Goal: Information Seeking & Learning: Get advice/opinions

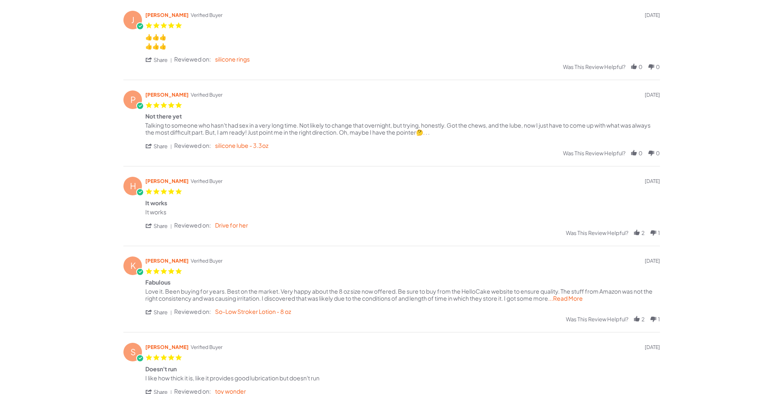
scroll to position [206, 0]
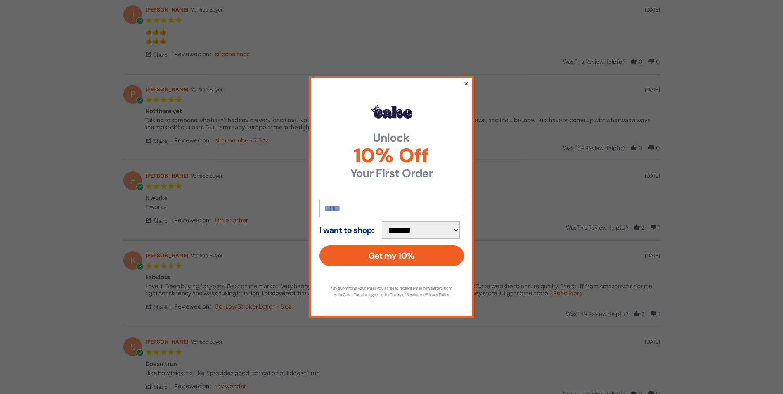
click at [464, 79] on button "×" at bounding box center [465, 83] width 5 height 10
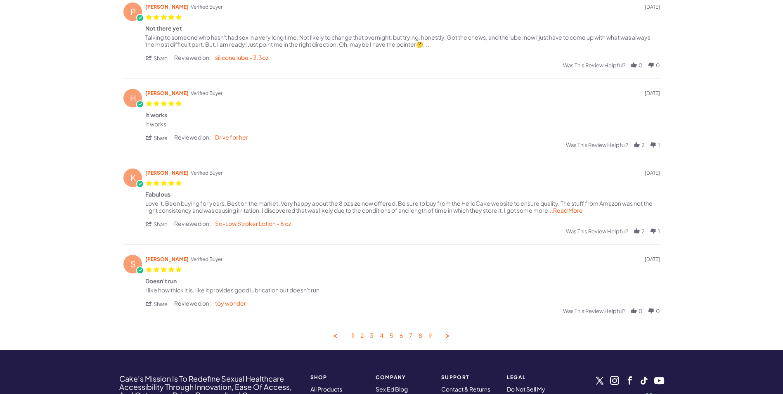
scroll to position [330, 0]
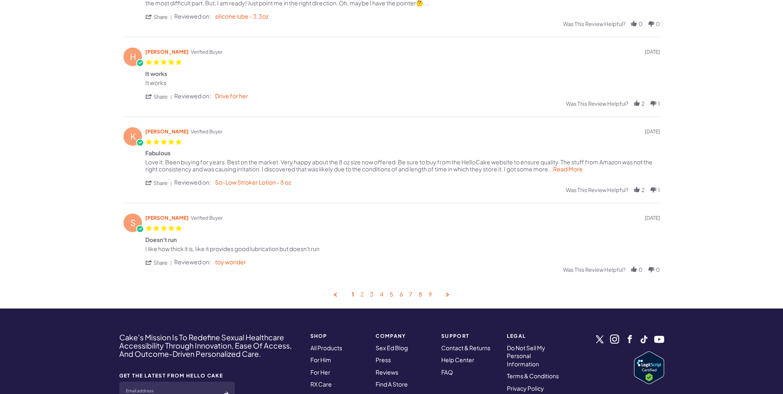
click at [362, 294] on link "2" at bounding box center [361, 295] width 3 height 8
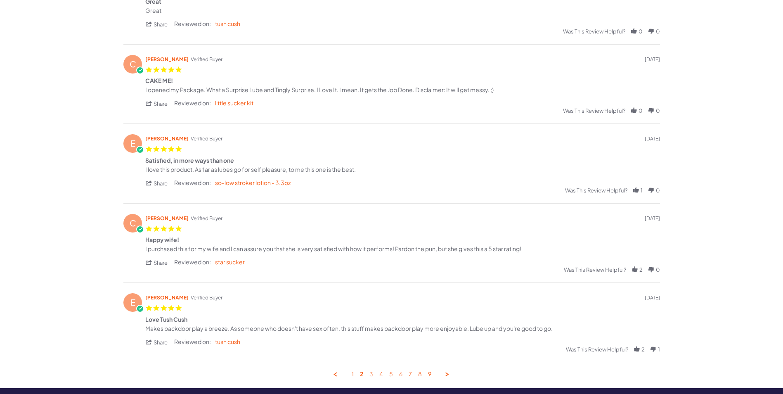
scroll to position [249, 0]
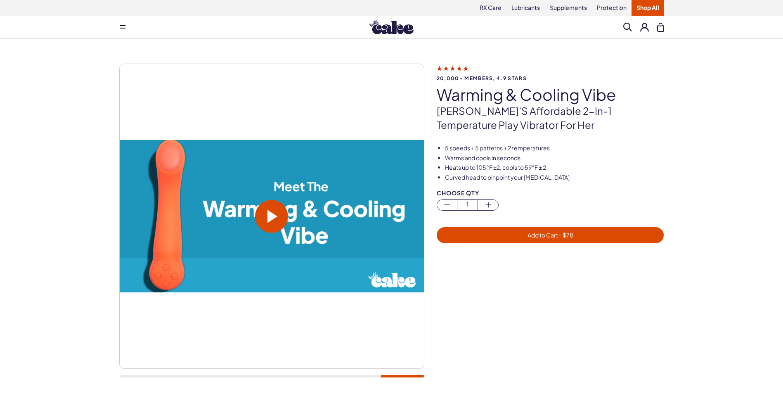
click at [271, 214] on span at bounding box center [273, 216] width 10 height 13
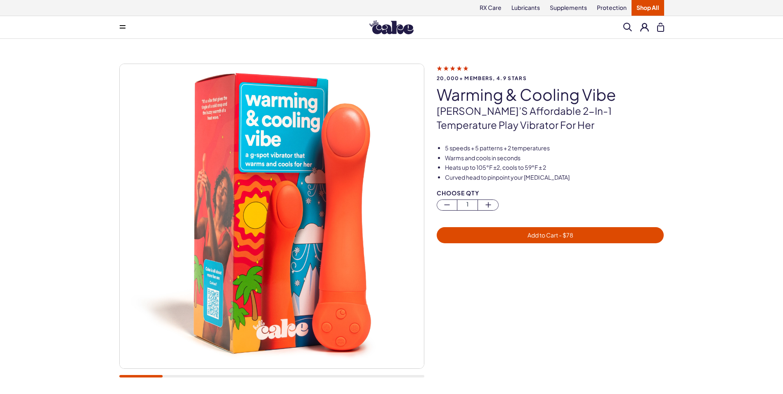
click at [453, 66] on icon at bounding box center [453, 68] width 32 height 9
